Goal: Task Accomplishment & Management: Use online tool/utility

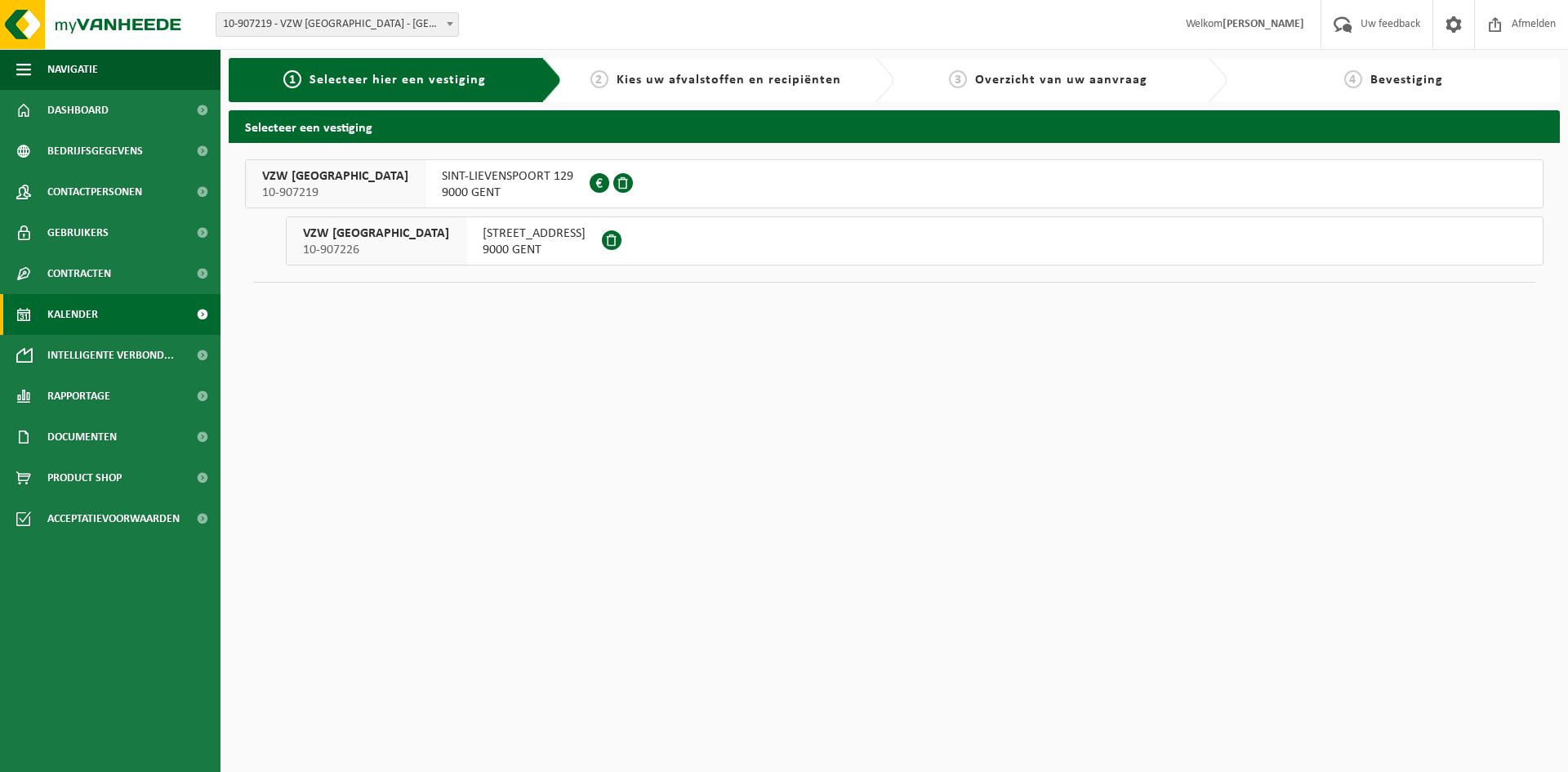
click at [76, 315] on span "Kalender" at bounding box center [73, 315] width 50 height 41
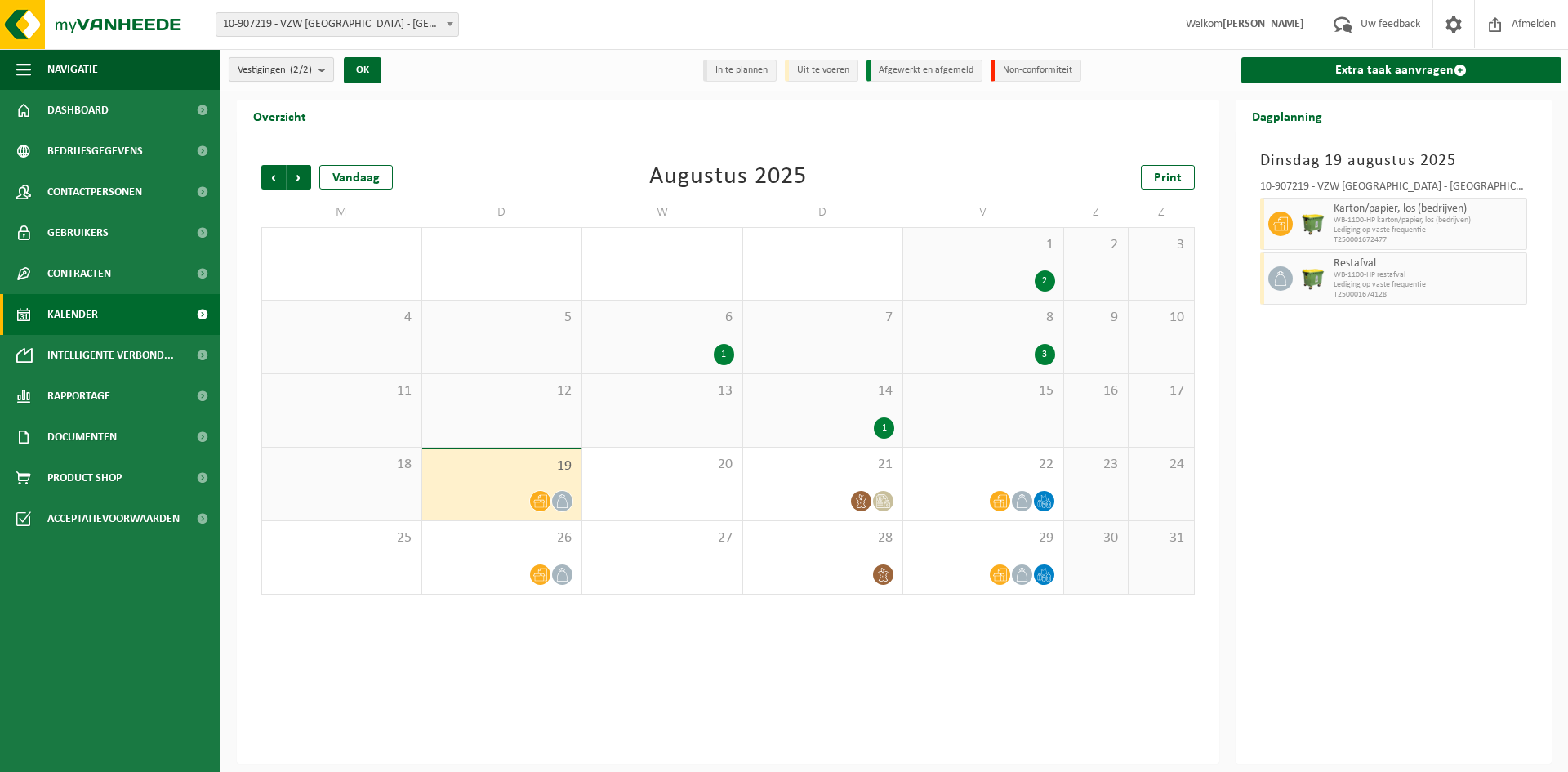
click at [324, 66] on b "submit" at bounding box center [325, 70] width 14 height 23
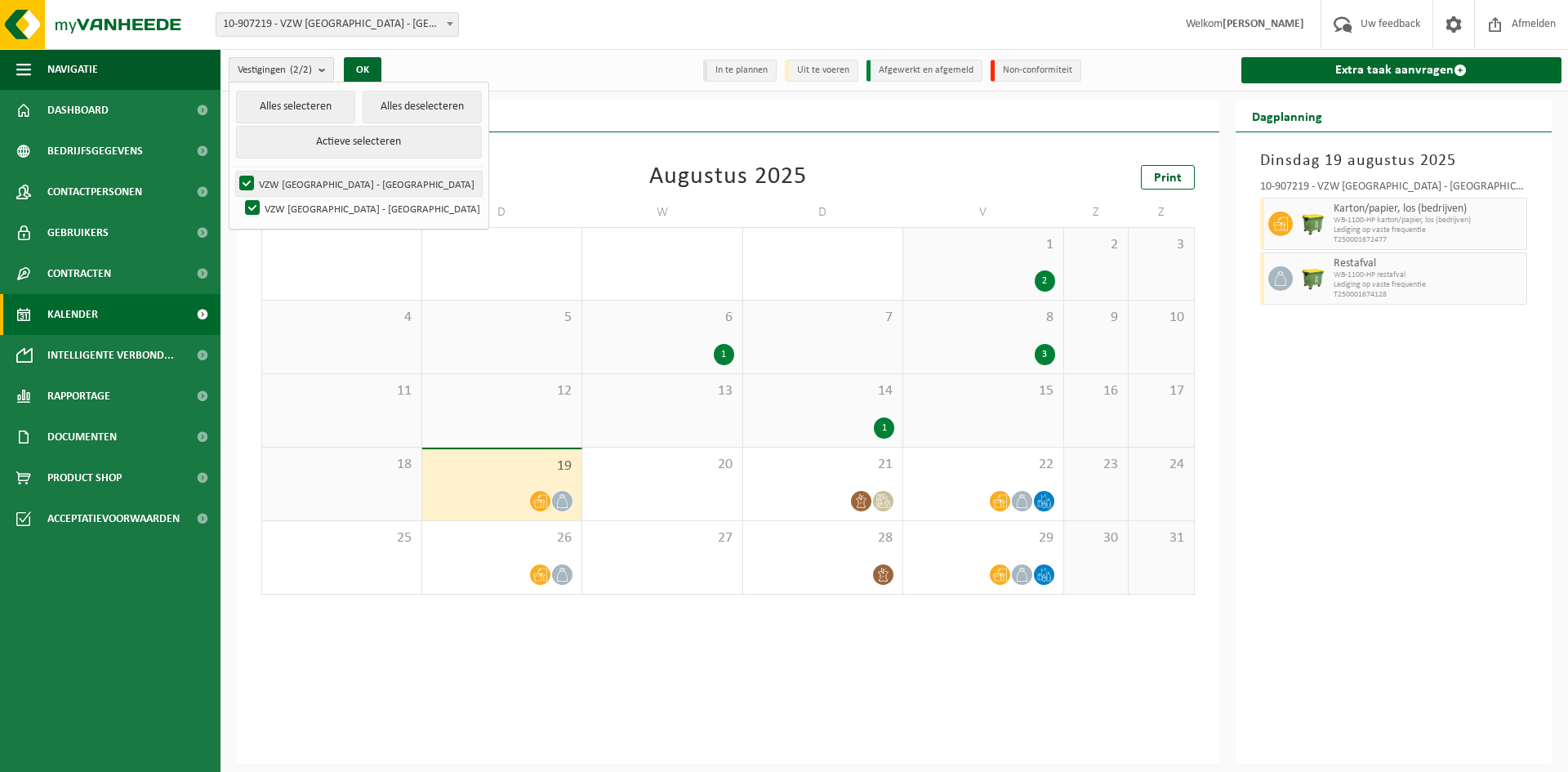
click at [308, 187] on label "VZW [GEOGRAPHIC_DATA] - [GEOGRAPHIC_DATA]" at bounding box center [359, 183] width 246 height 24
click at [234, 171] on input "VZW [GEOGRAPHIC_DATA] - [GEOGRAPHIC_DATA]" at bounding box center [233, 170] width 1 height 1
checkbox input "false"
click at [326, 71] on b "submit" at bounding box center [325, 70] width 14 height 23
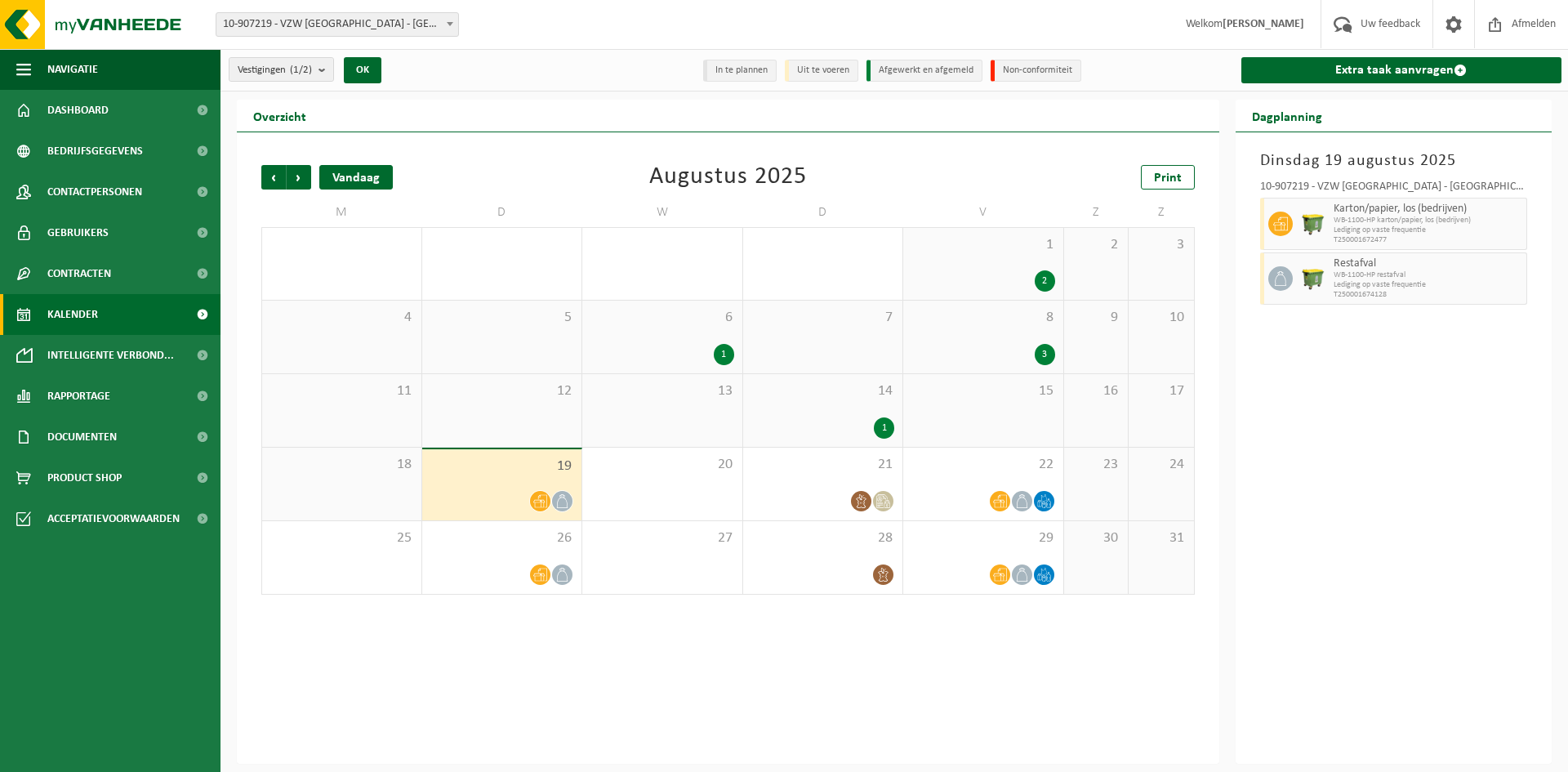
click at [337, 180] on div "Vandaag" at bounding box center [356, 177] width 74 height 24
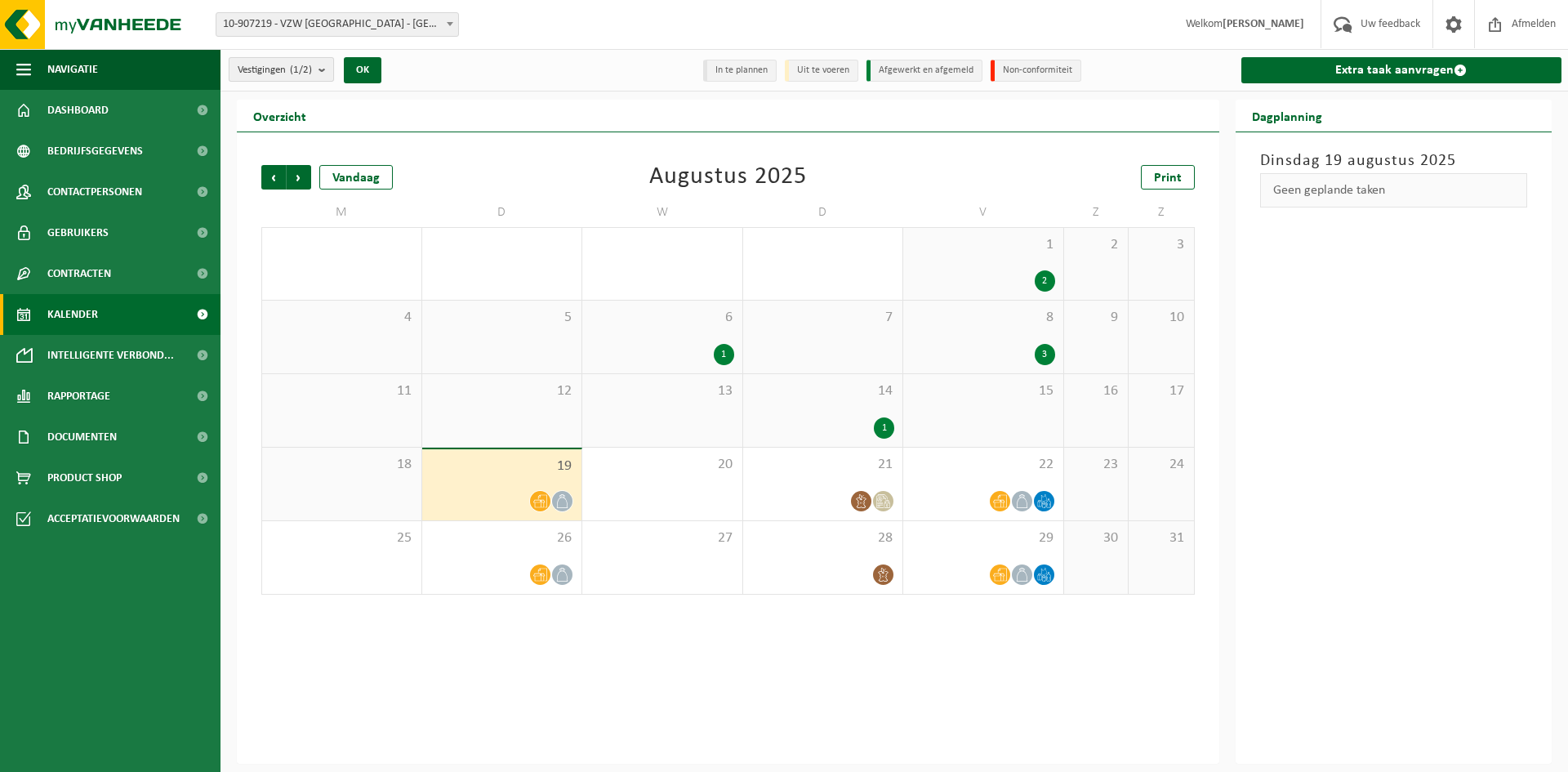
click at [325, 68] on b "submit" at bounding box center [325, 70] width 14 height 23
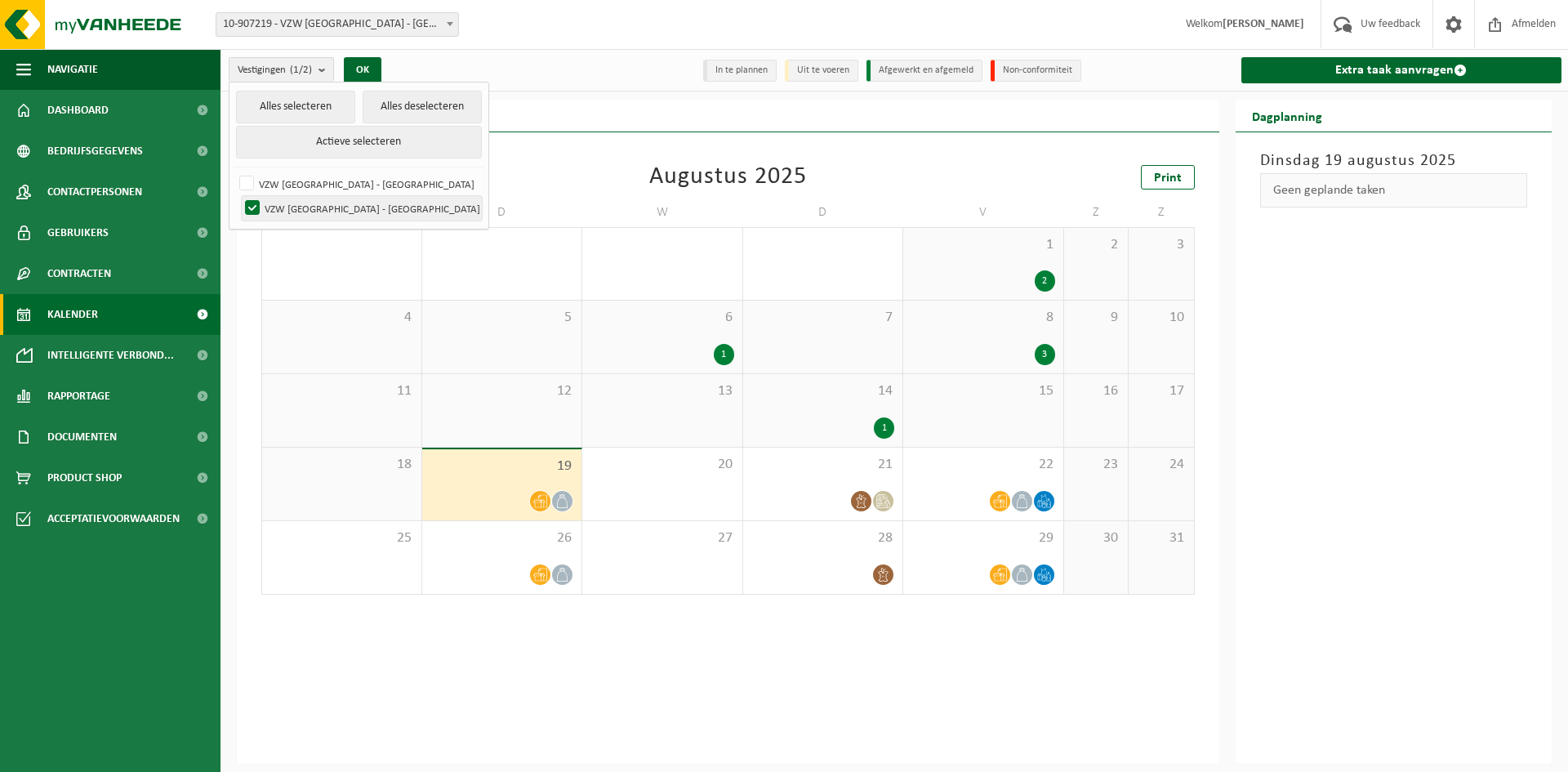
click at [308, 206] on label "VZW [GEOGRAPHIC_DATA] - [GEOGRAPHIC_DATA]" at bounding box center [362, 208] width 240 height 24
click at [239, 196] on input "VZW [GEOGRAPHIC_DATA] - [GEOGRAPHIC_DATA]" at bounding box center [238, 195] width 1 height 1
checkbox input "false"
click at [266, 180] on label "VZW [GEOGRAPHIC_DATA] - [GEOGRAPHIC_DATA]" at bounding box center [359, 183] width 246 height 24
click at [234, 171] on input "VZW [GEOGRAPHIC_DATA] - [GEOGRAPHIC_DATA]" at bounding box center [233, 170] width 1 height 1
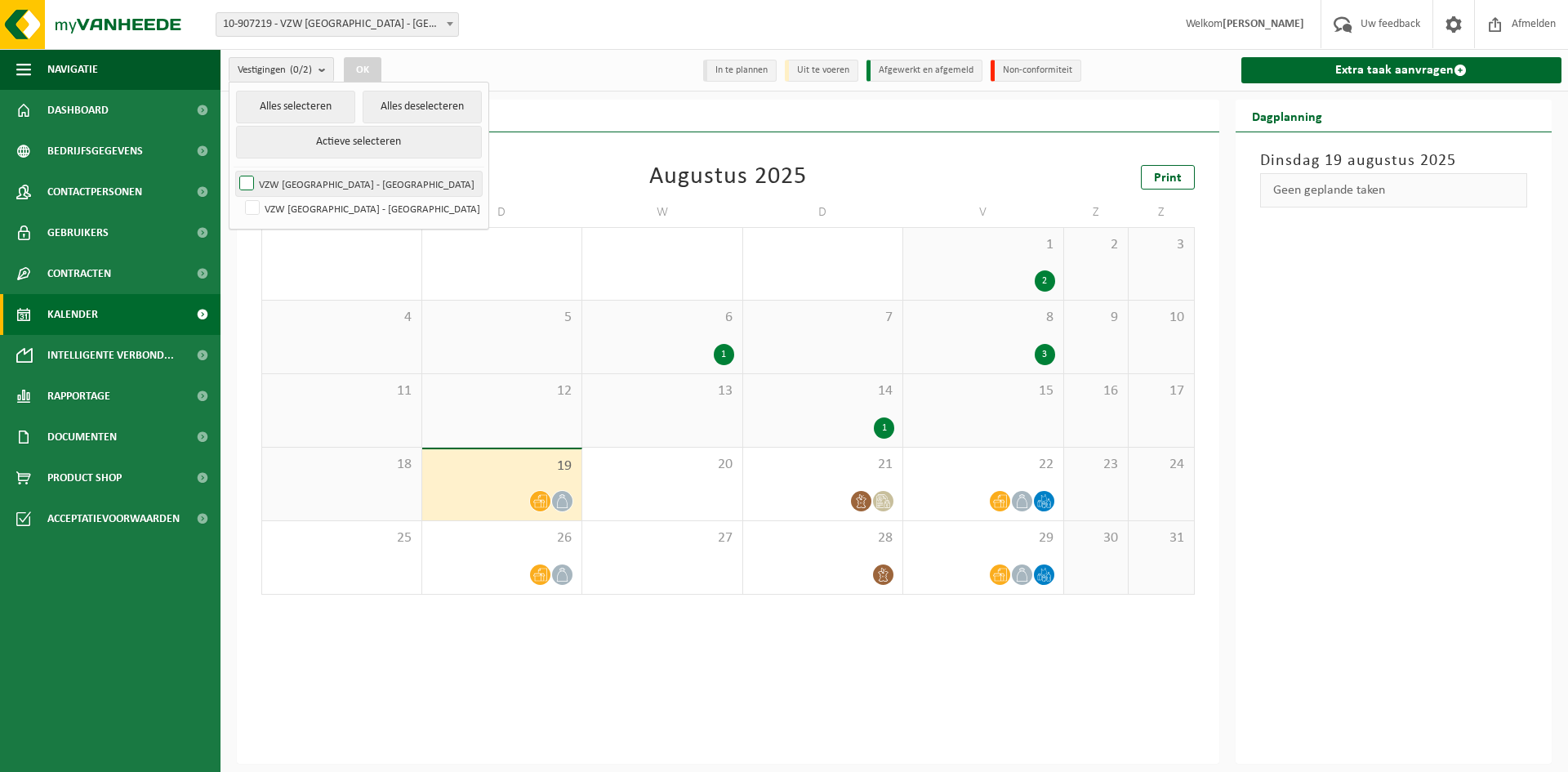
checkbox input "true"
click at [275, 19] on span "10-907219 - VZW [GEOGRAPHIC_DATA] - [GEOGRAPHIC_DATA]" at bounding box center [337, 25] width 242 height 23
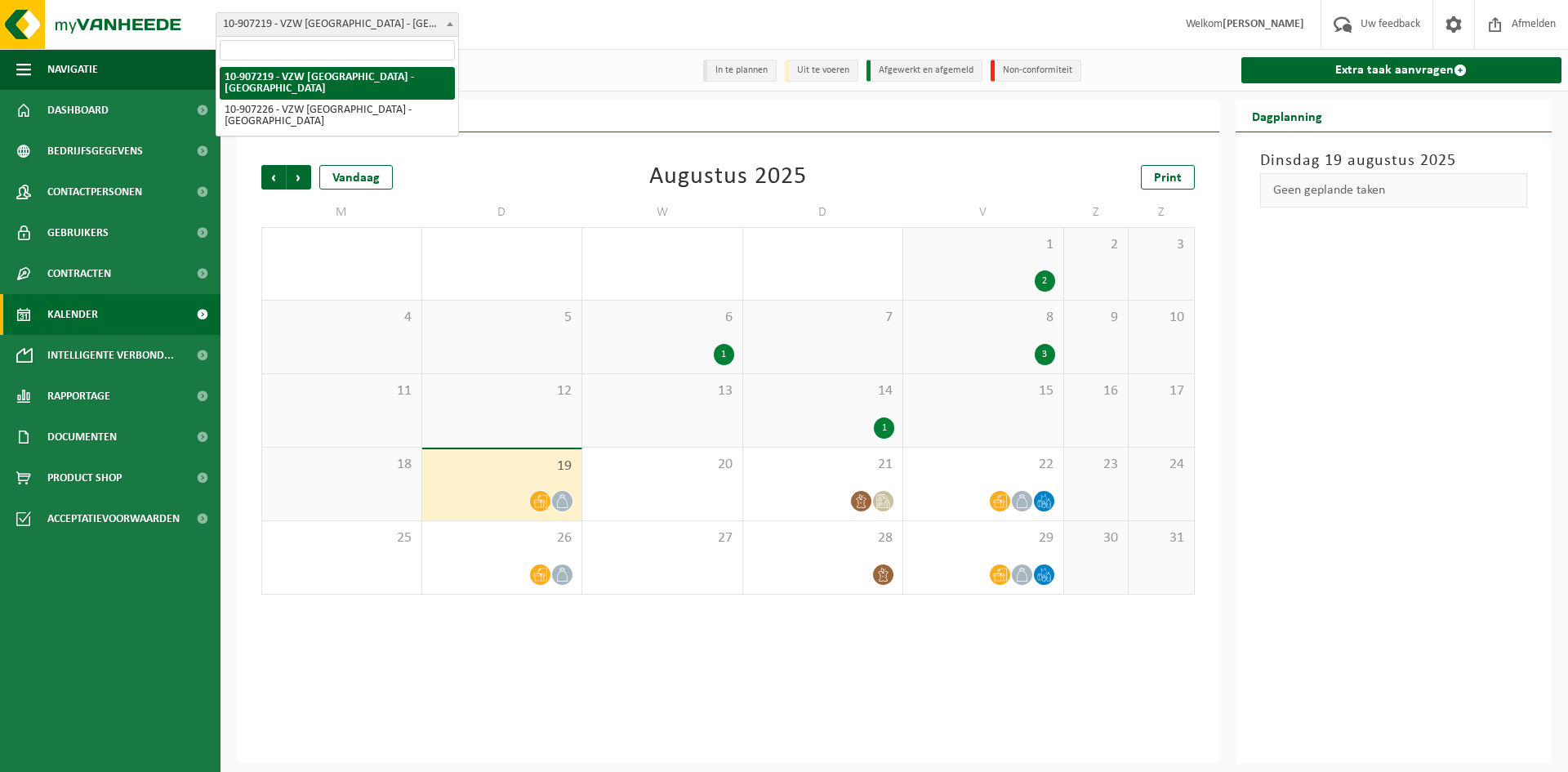
click at [445, 29] on span at bounding box center [450, 24] width 16 height 22
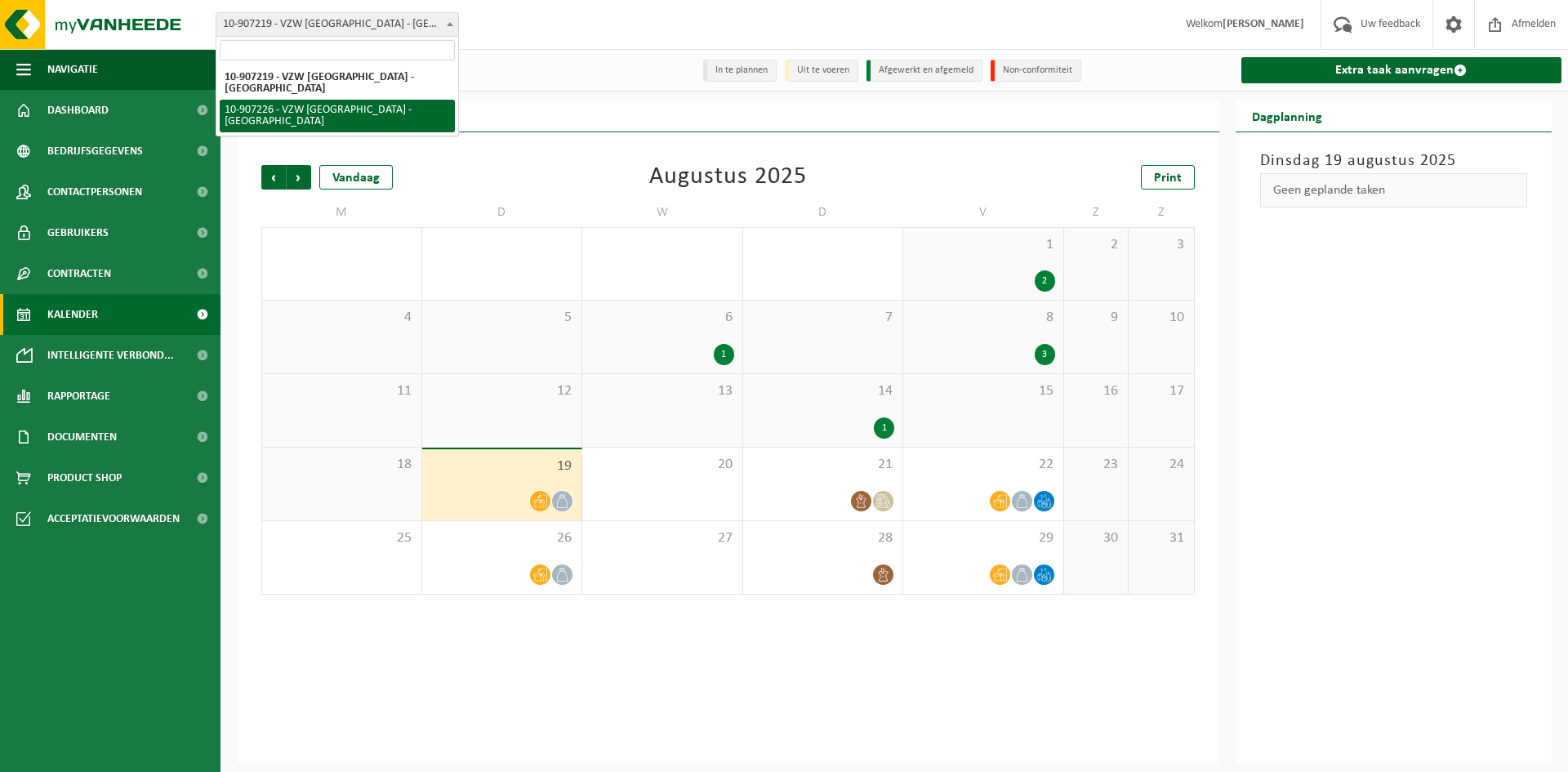
select select "123167"
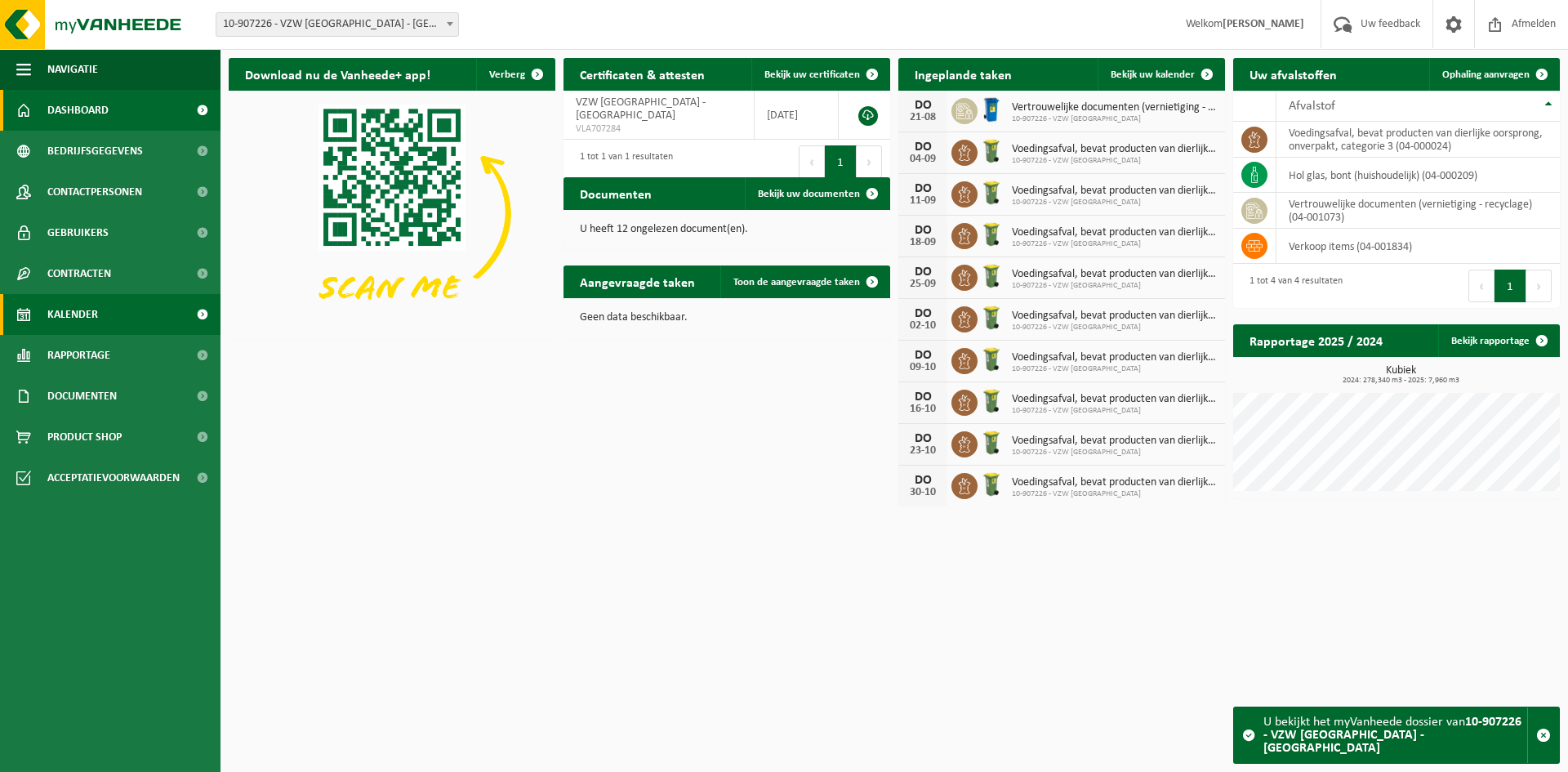
click at [82, 322] on span "Kalender" at bounding box center [73, 315] width 50 height 41
